Goal: Book appointment/travel/reservation

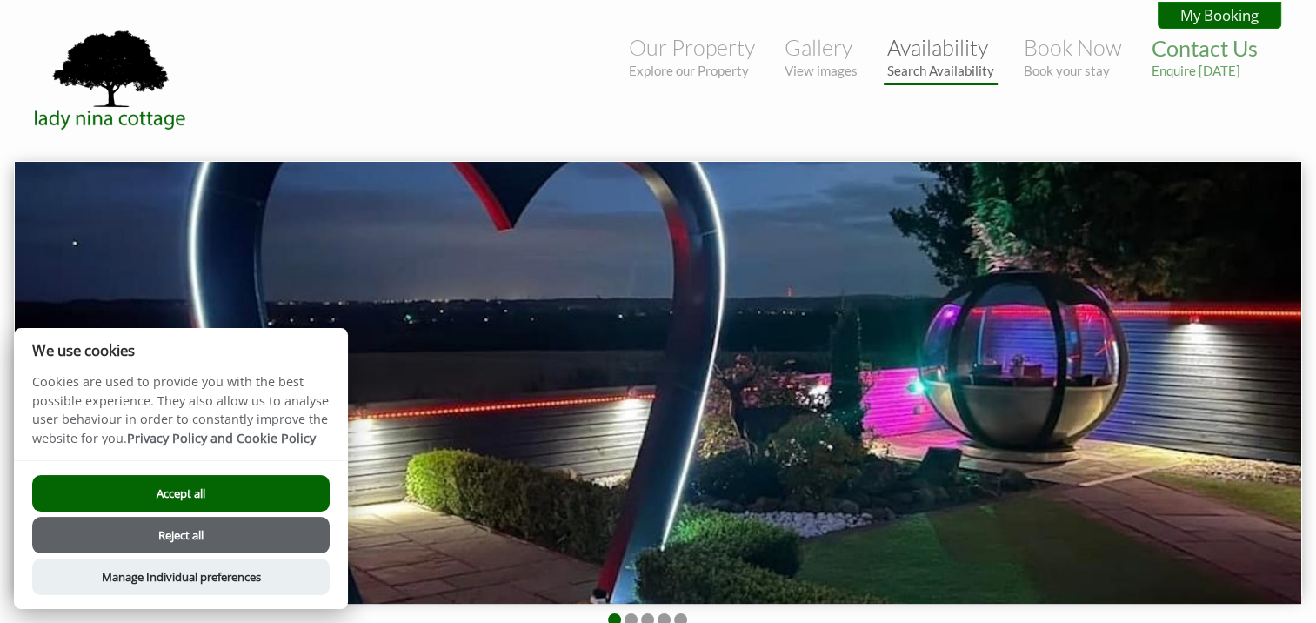
click at [967, 63] on small "Search Availability" at bounding box center [940, 71] width 107 height 16
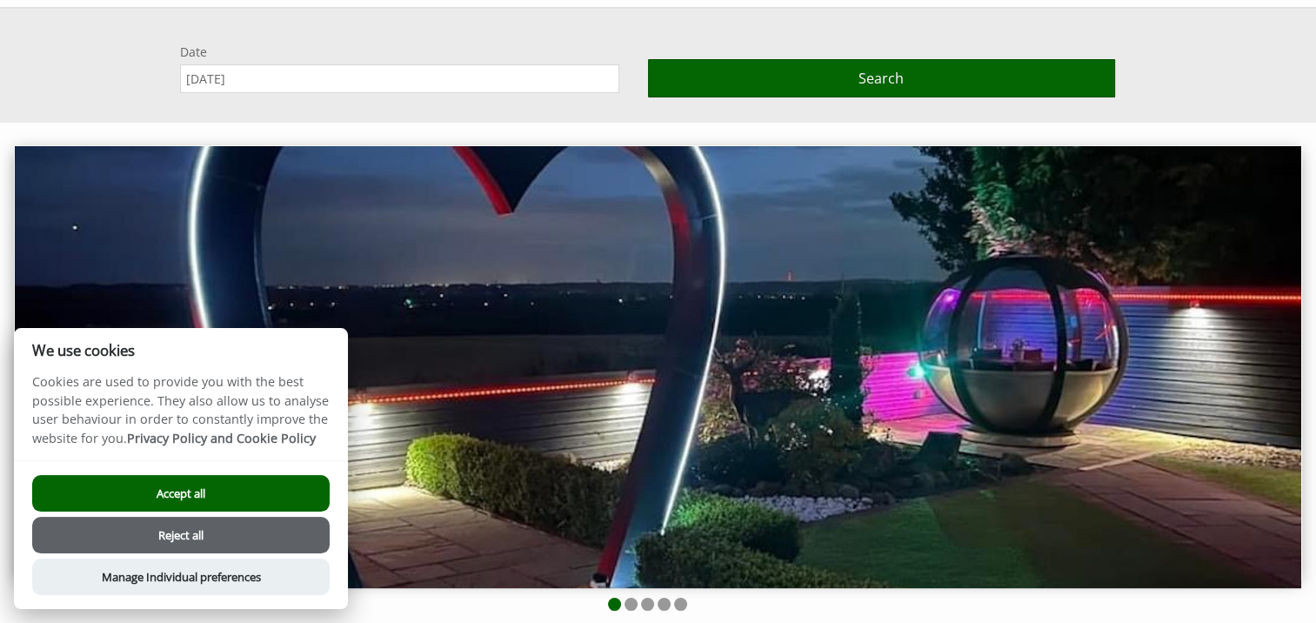
scroll to position [161, 0]
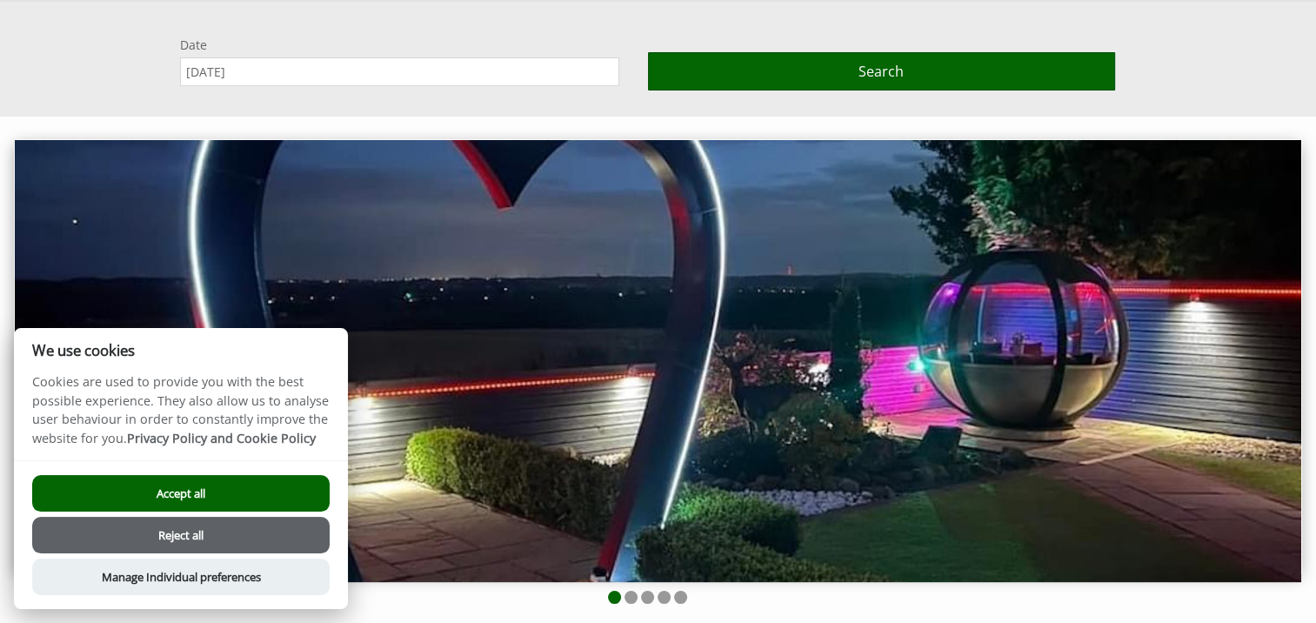
click at [226, 502] on button "Accept all" at bounding box center [181, 493] width 298 height 37
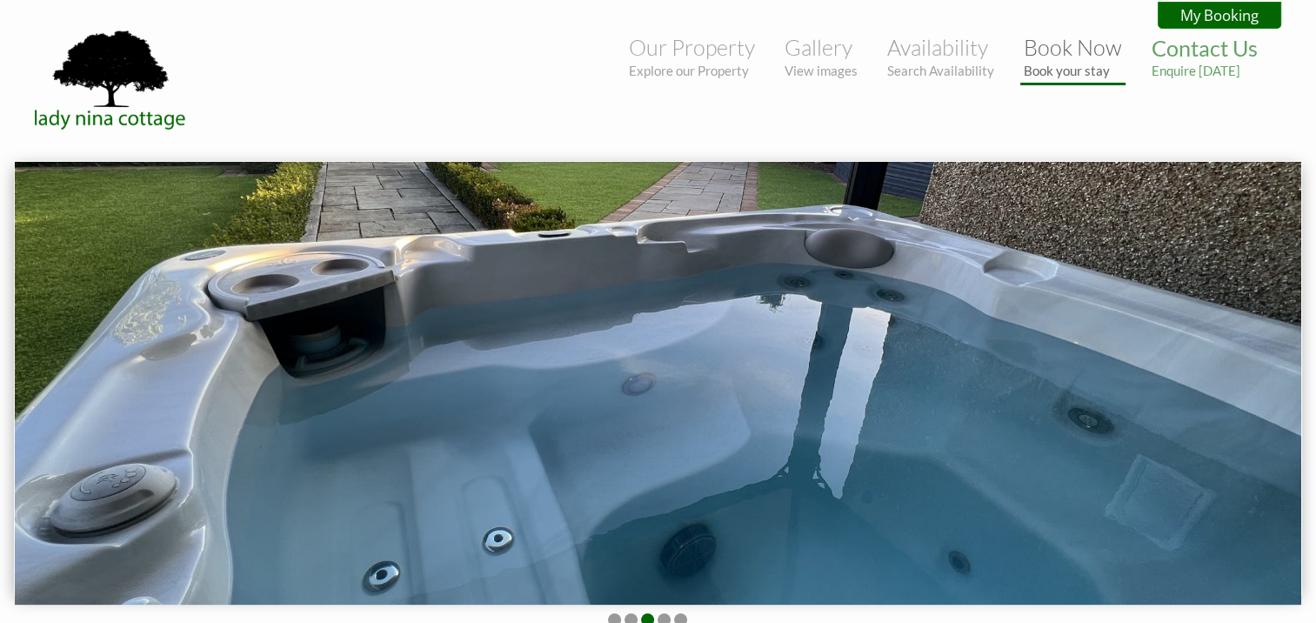
click at [1048, 57] on link "Book Now Book your stay" at bounding box center [1073, 56] width 98 height 44
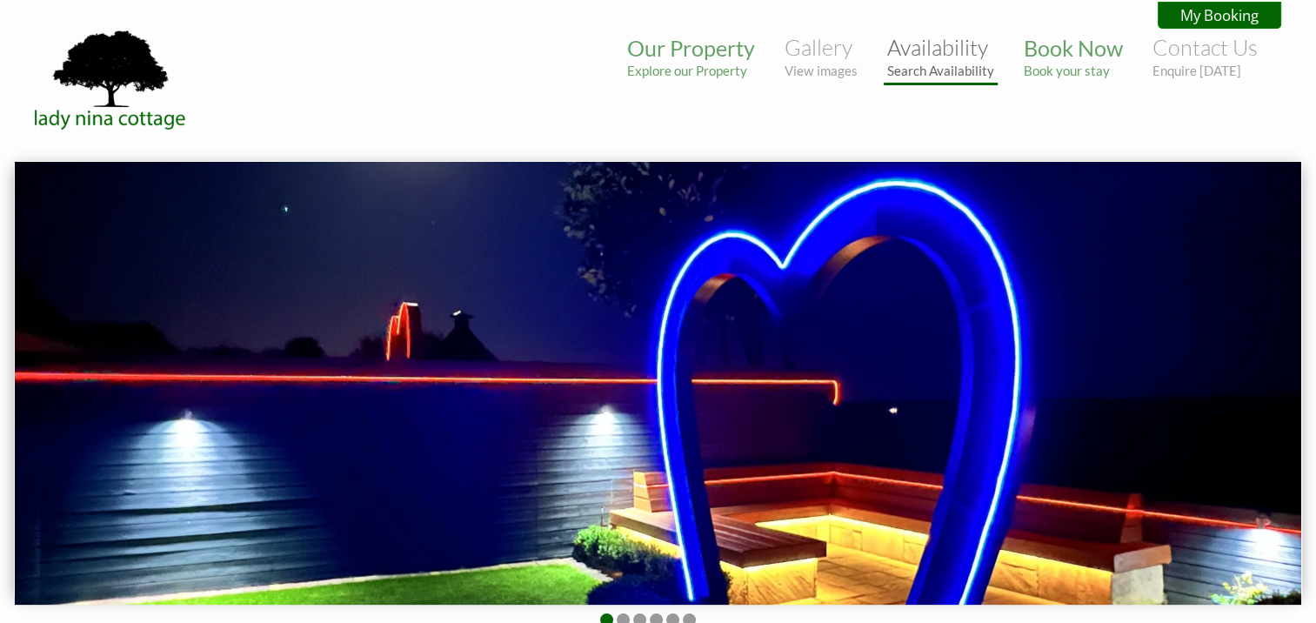
click at [929, 63] on small "Search Availability" at bounding box center [940, 71] width 107 height 16
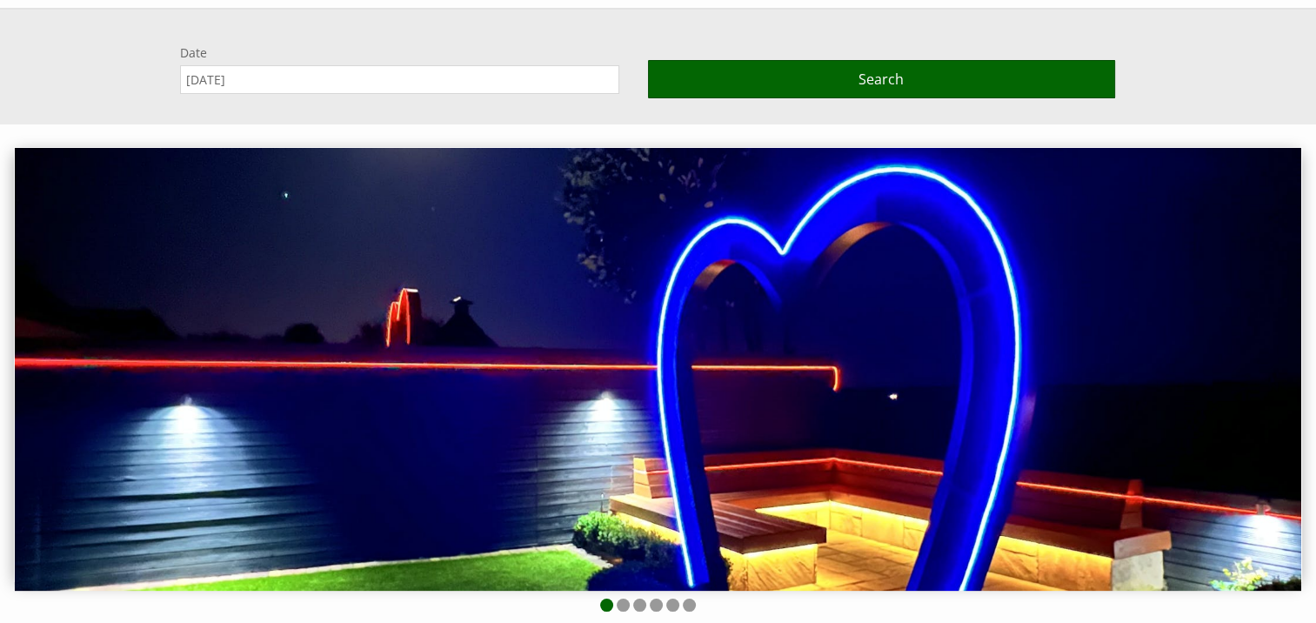
scroll to position [161, 0]
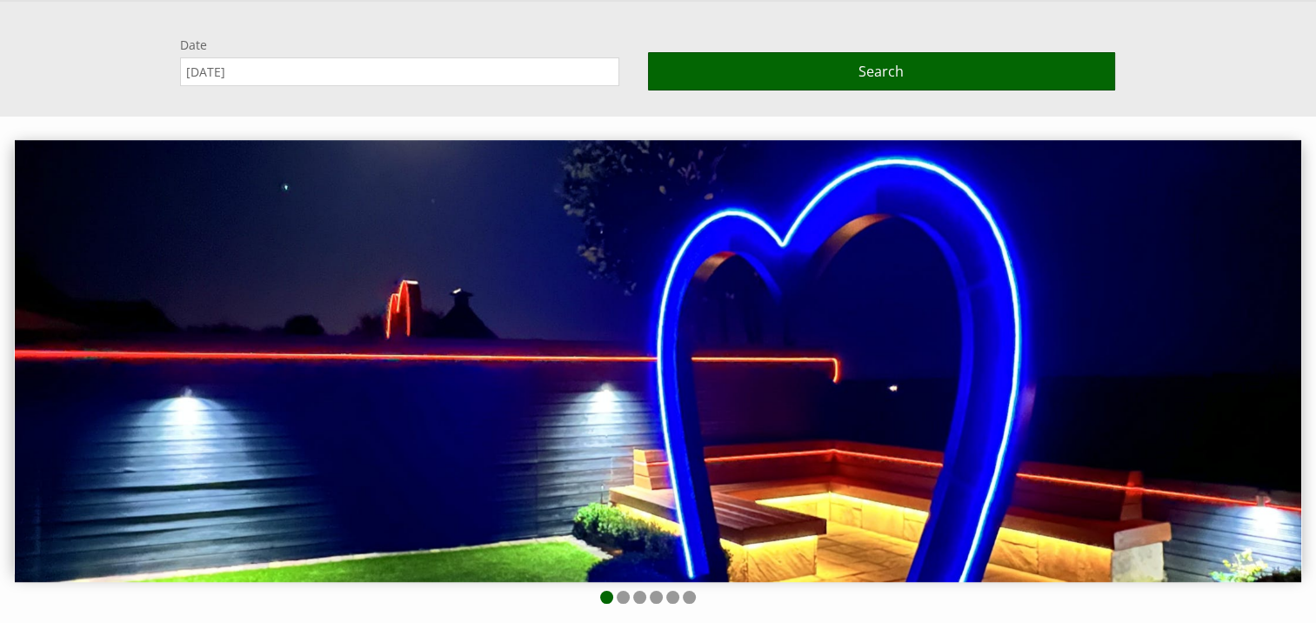
click at [406, 70] on input "[DATE]" at bounding box center [399, 71] width 439 height 29
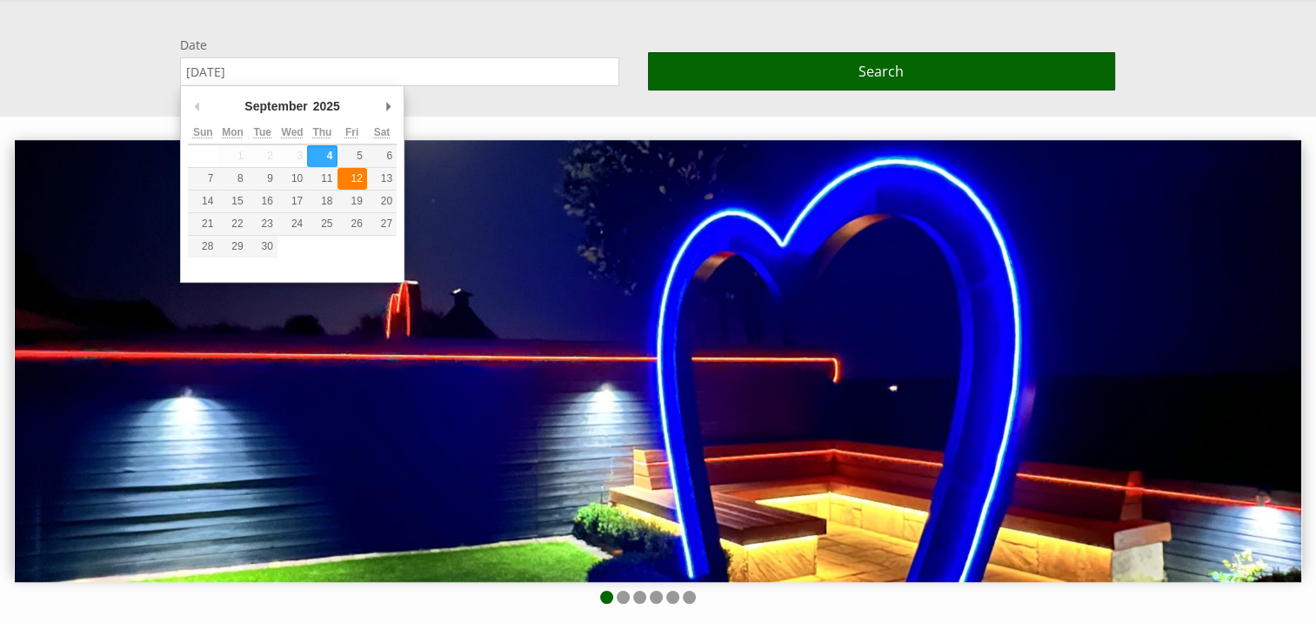
type input "12/09/2025"
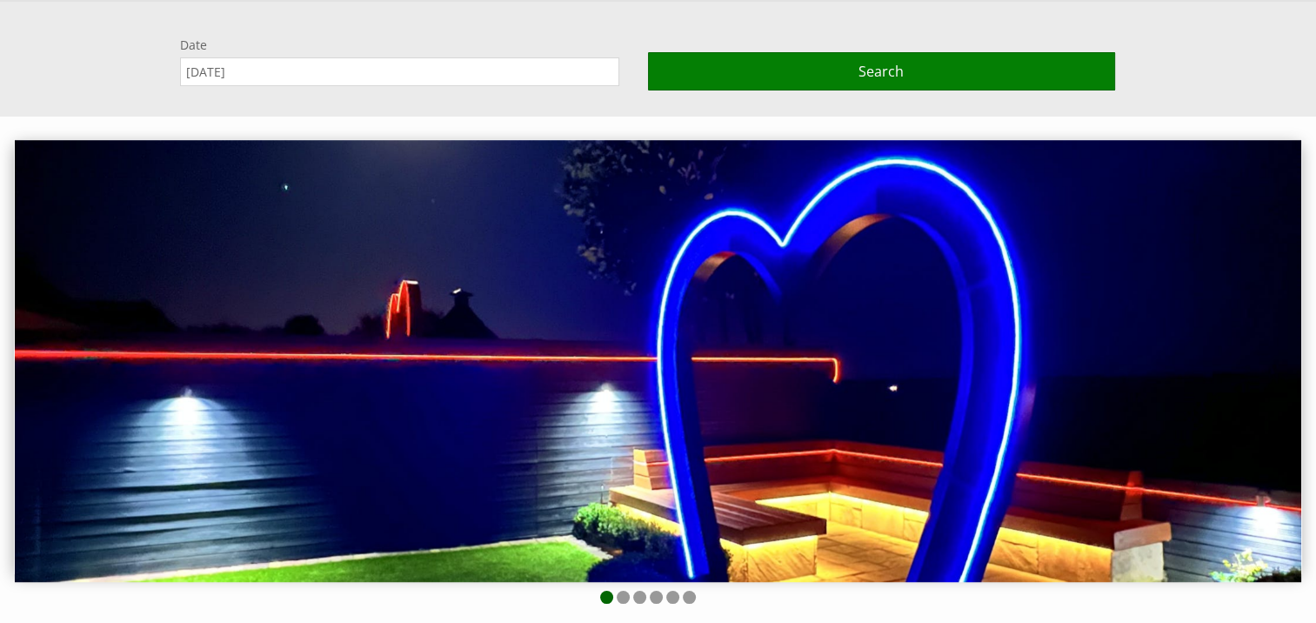
click at [915, 75] on button "Search" at bounding box center [881, 71] width 467 height 38
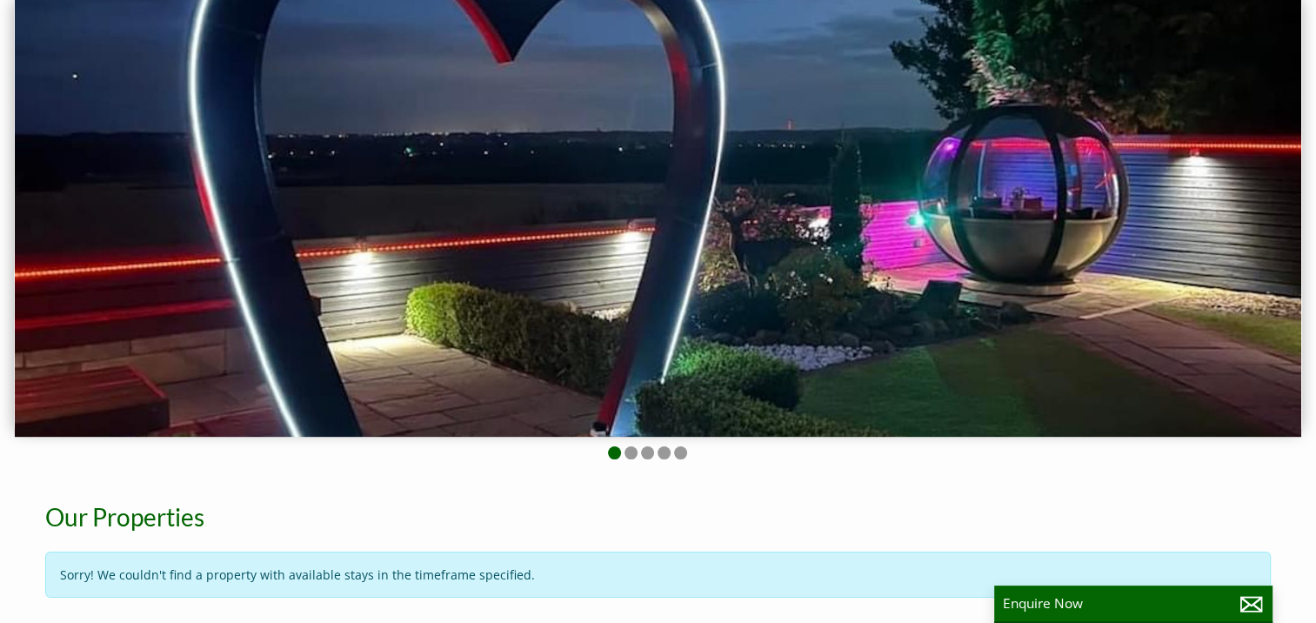
scroll to position [0, 0]
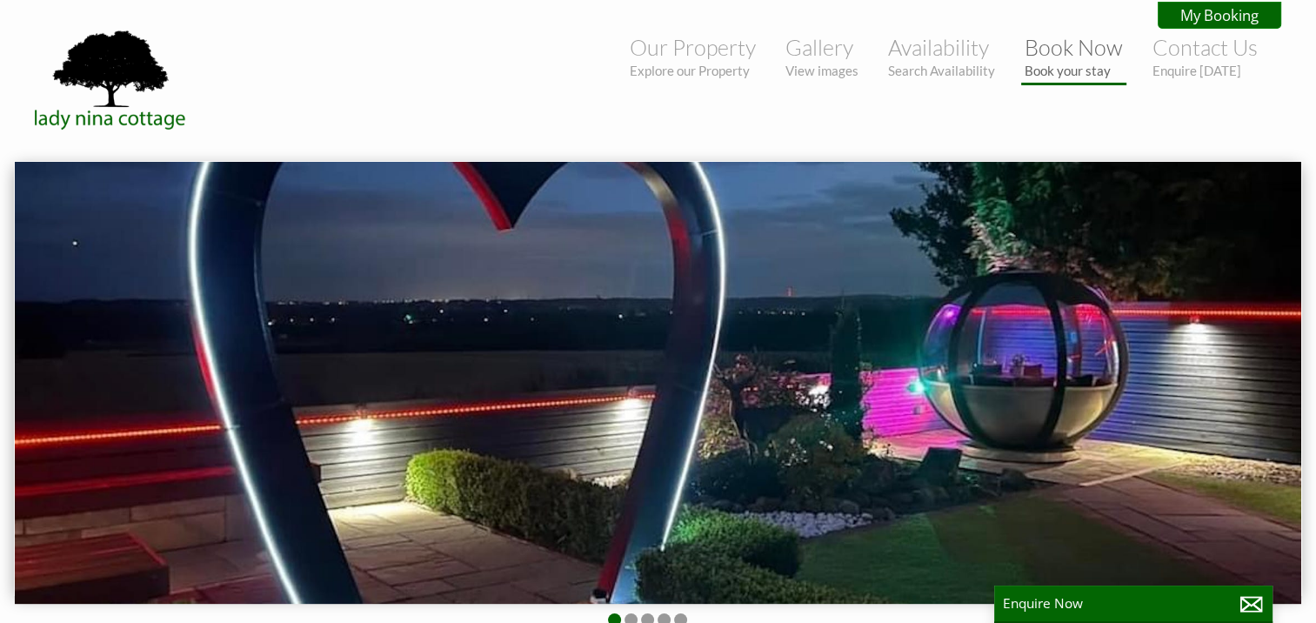
click at [1058, 57] on link "Book Now Book your stay" at bounding box center [1074, 56] width 98 height 44
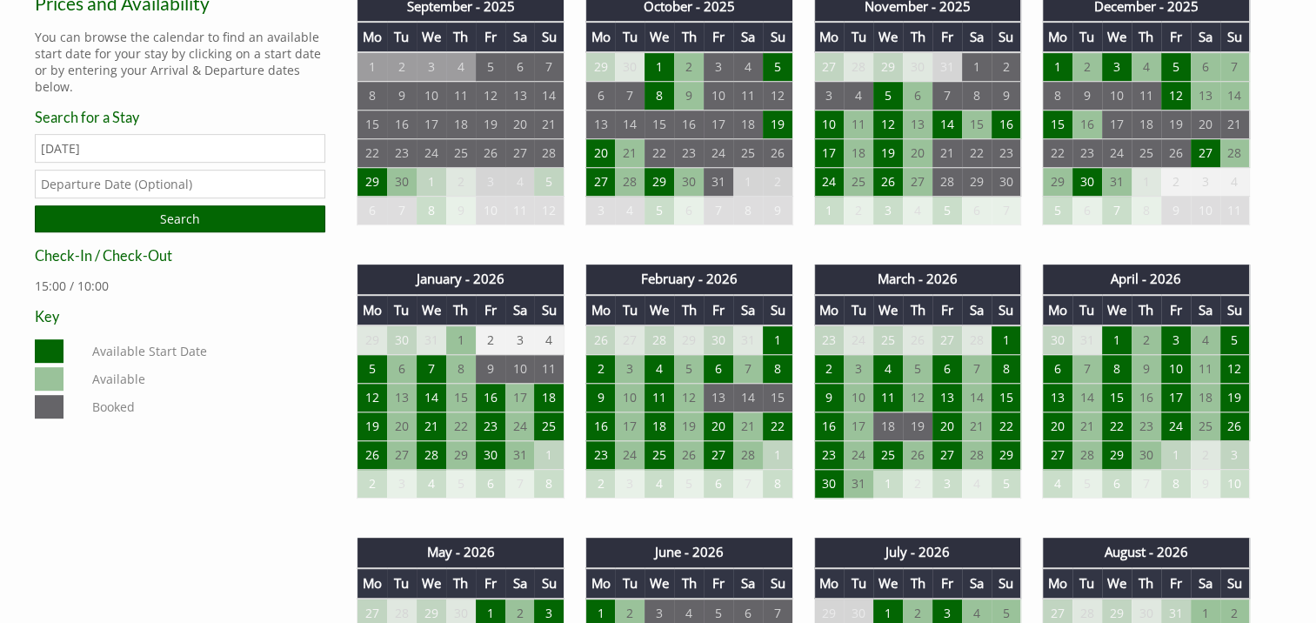
scroll to position [783, 0]
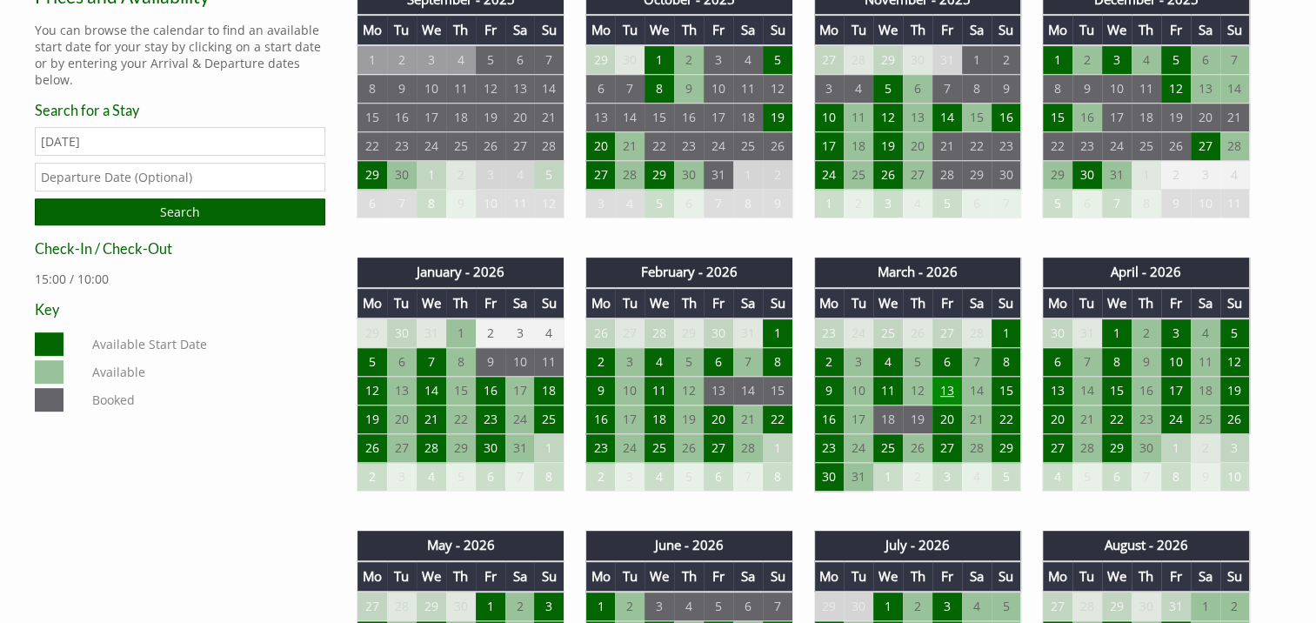
click at [944, 384] on td "13" at bounding box center [948, 391] width 30 height 29
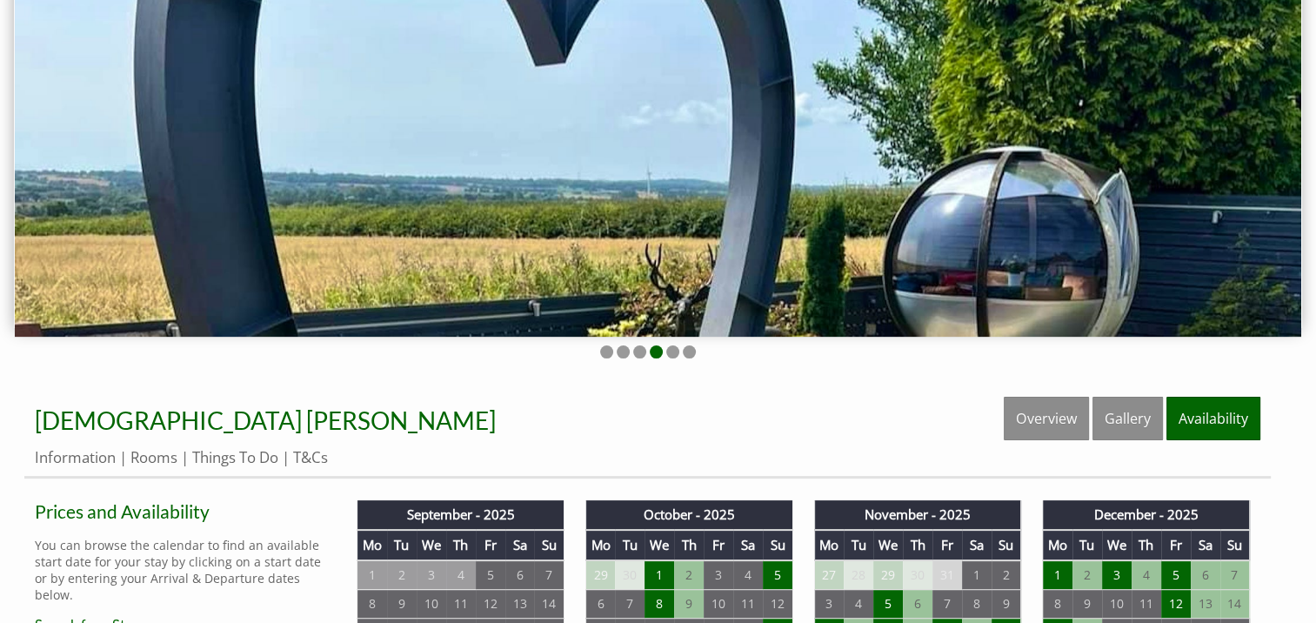
scroll to position [174, 0]
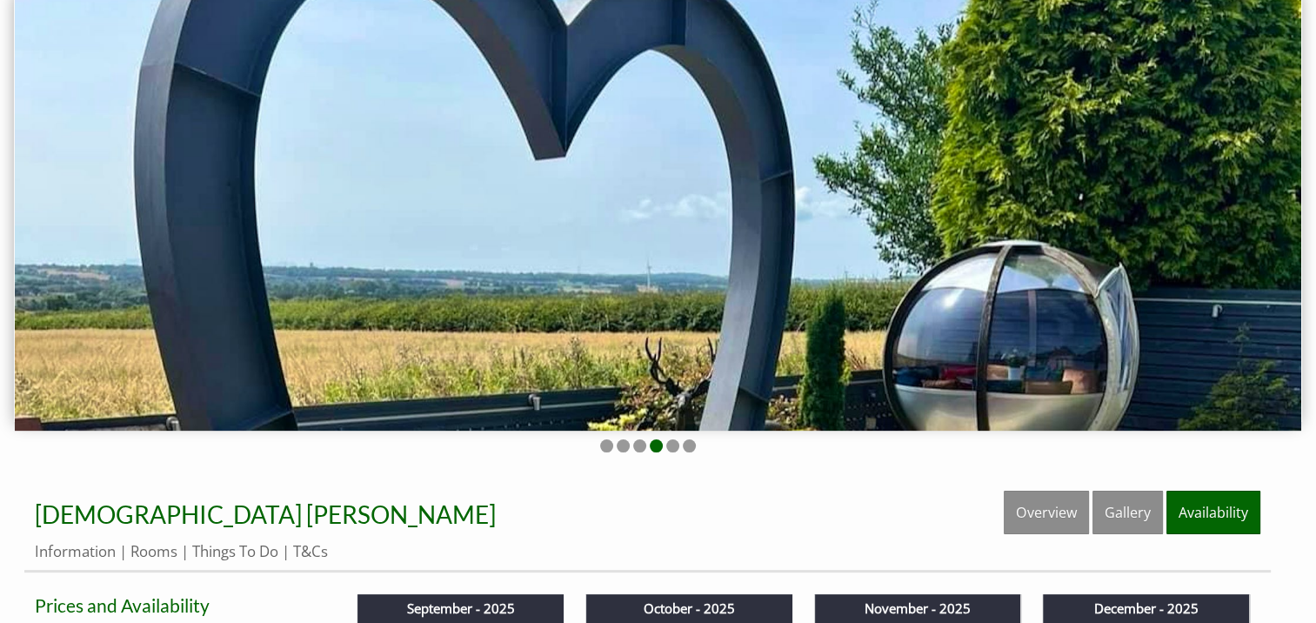
click at [1278, 205] on img at bounding box center [658, 209] width 1287 height 442
click at [669, 445] on li at bounding box center [672, 445] width 13 height 13
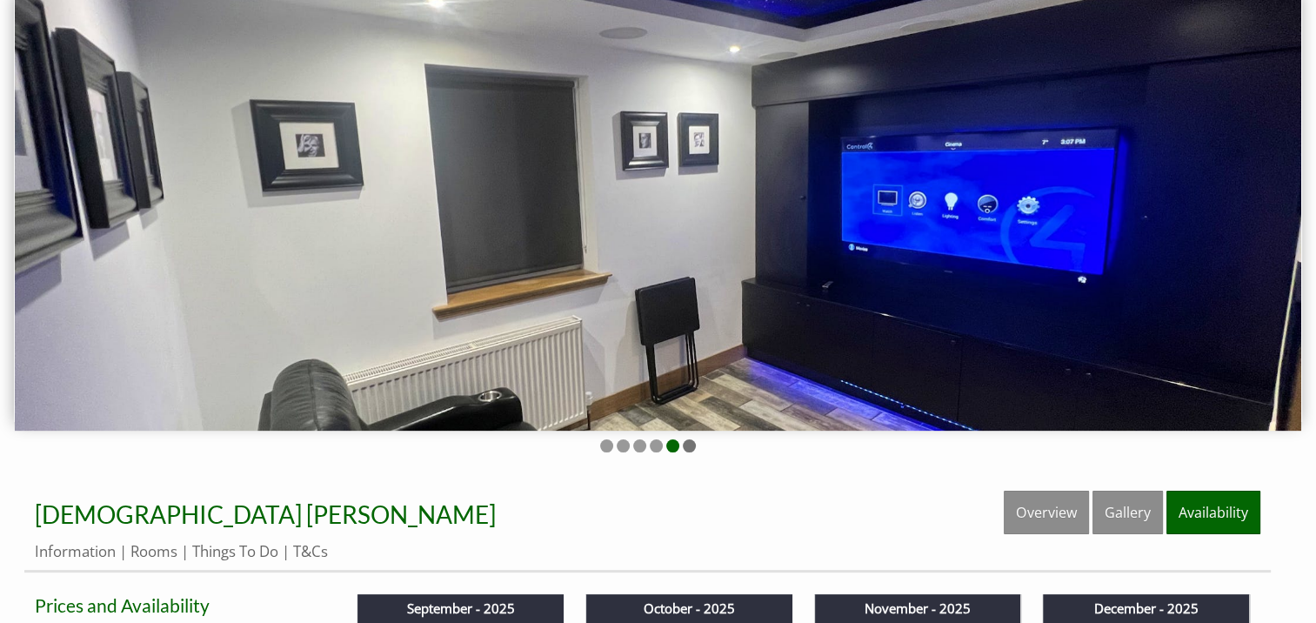
click at [686, 444] on li at bounding box center [689, 445] width 13 height 13
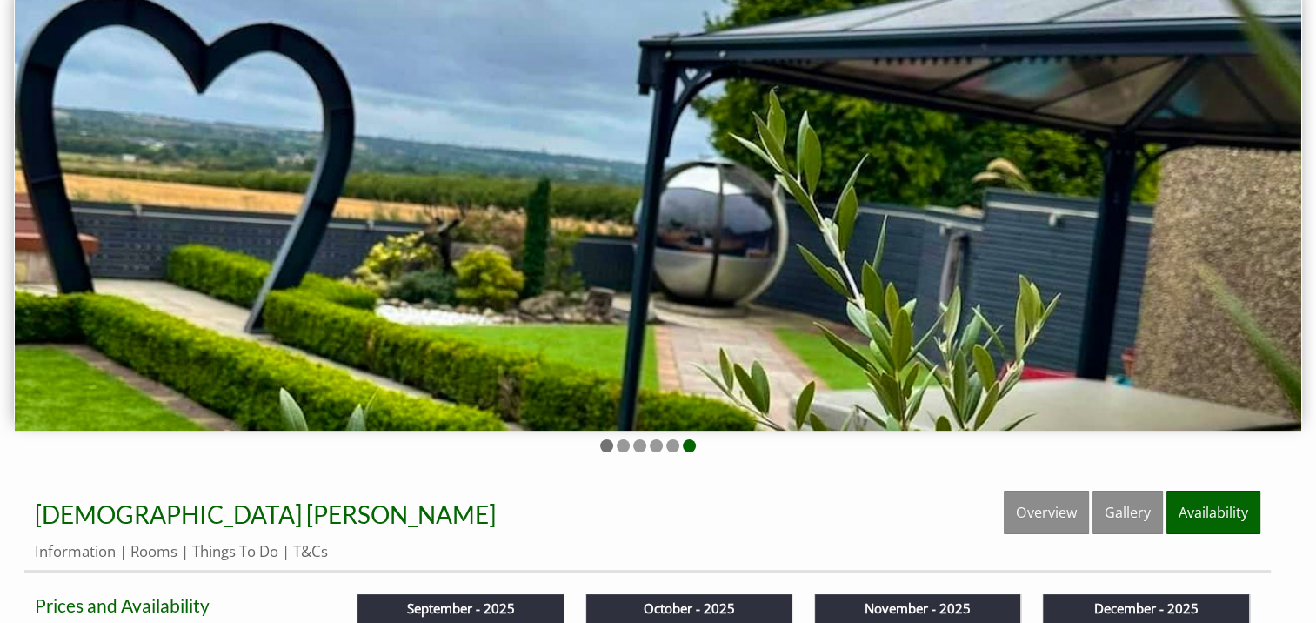
click at [600, 445] on li at bounding box center [606, 445] width 13 height 13
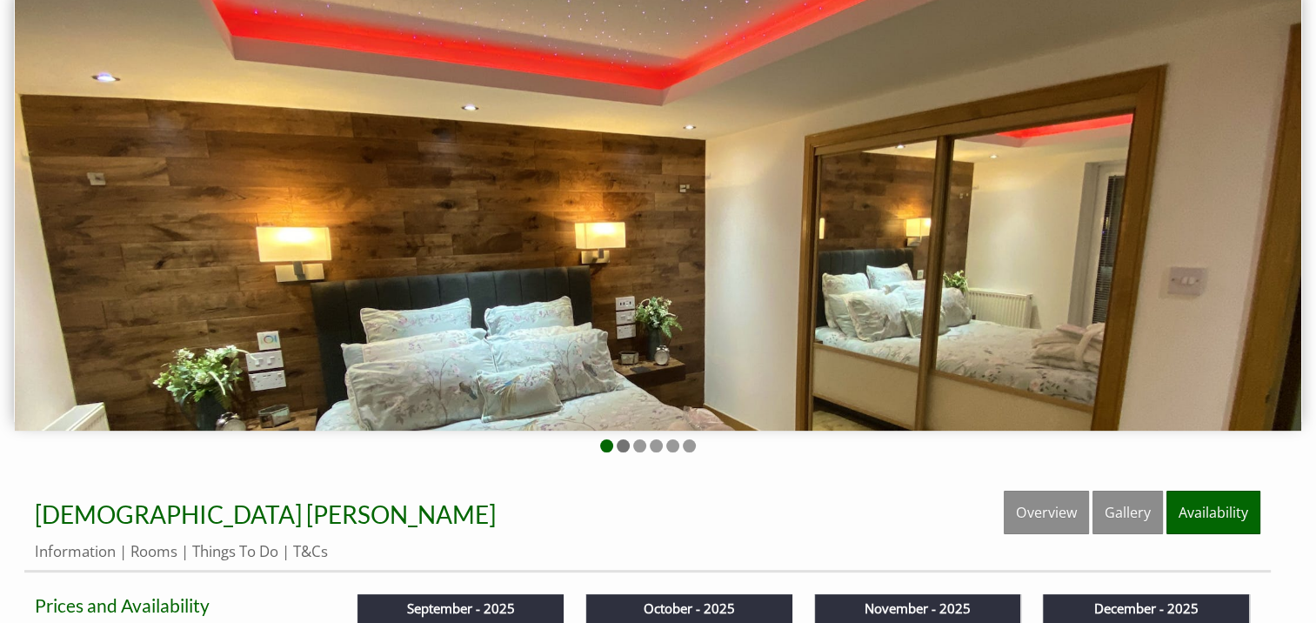
click at [622, 450] on li at bounding box center [623, 445] width 13 height 13
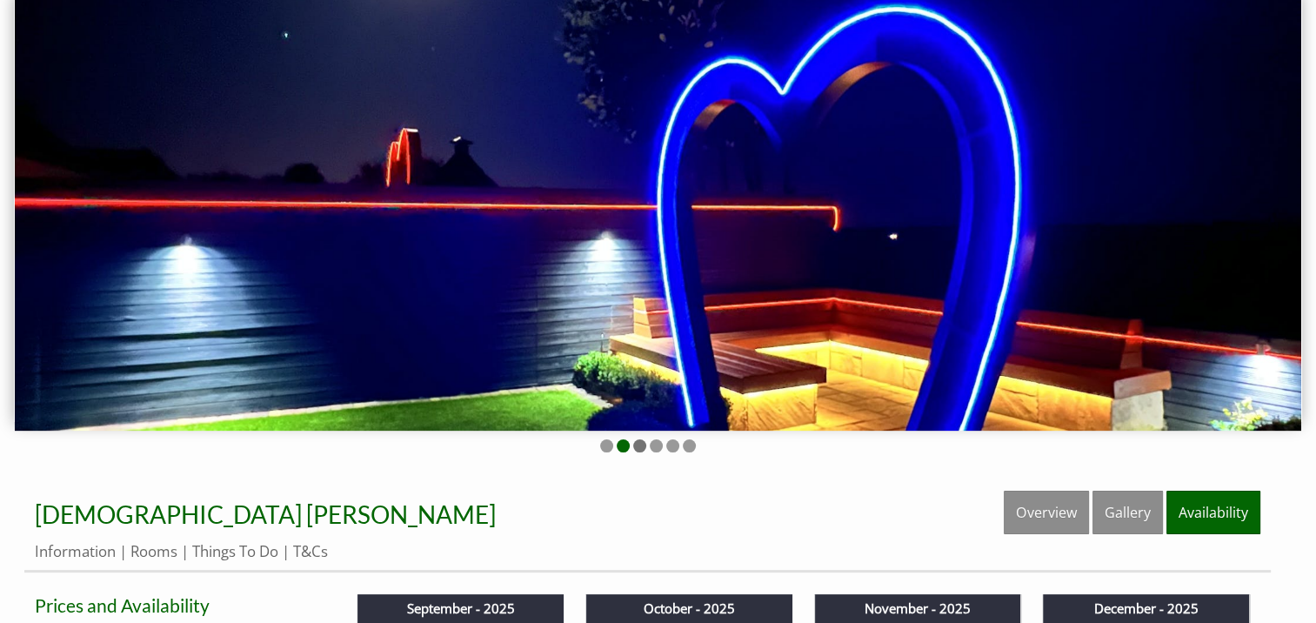
click at [637, 448] on li at bounding box center [639, 445] width 13 height 13
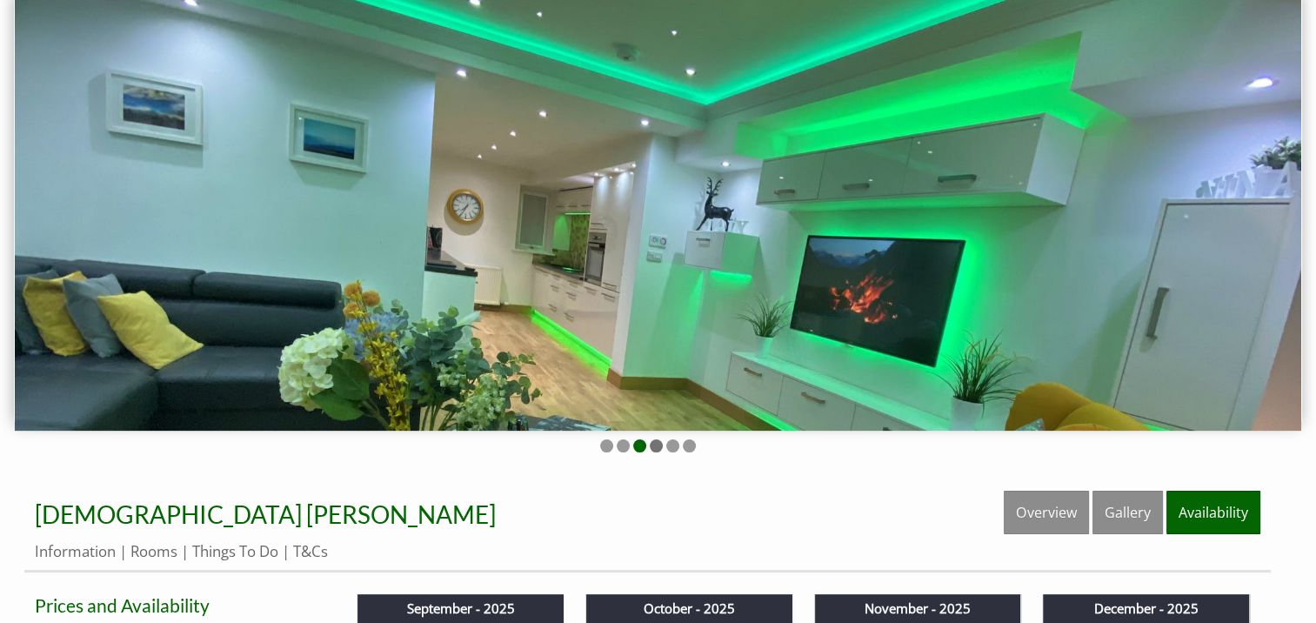
click at [652, 445] on li at bounding box center [656, 445] width 13 height 13
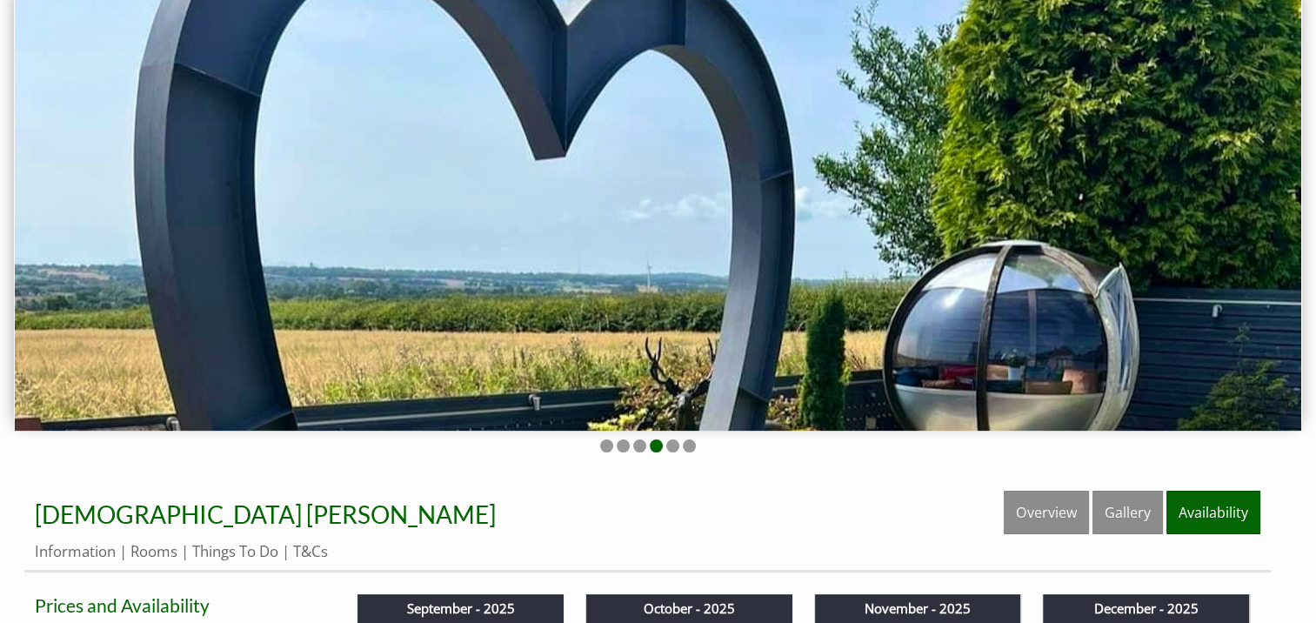
click at [640, 365] on img at bounding box center [658, 209] width 1287 height 442
